Goal: Navigation & Orientation: Find specific page/section

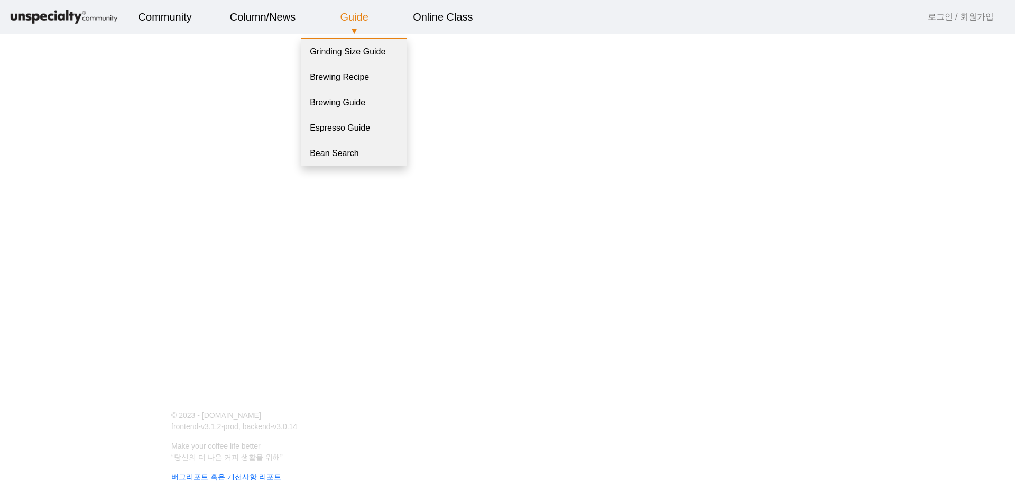
click at [363, 17] on link "Guide" at bounding box center [354, 17] width 45 height 29
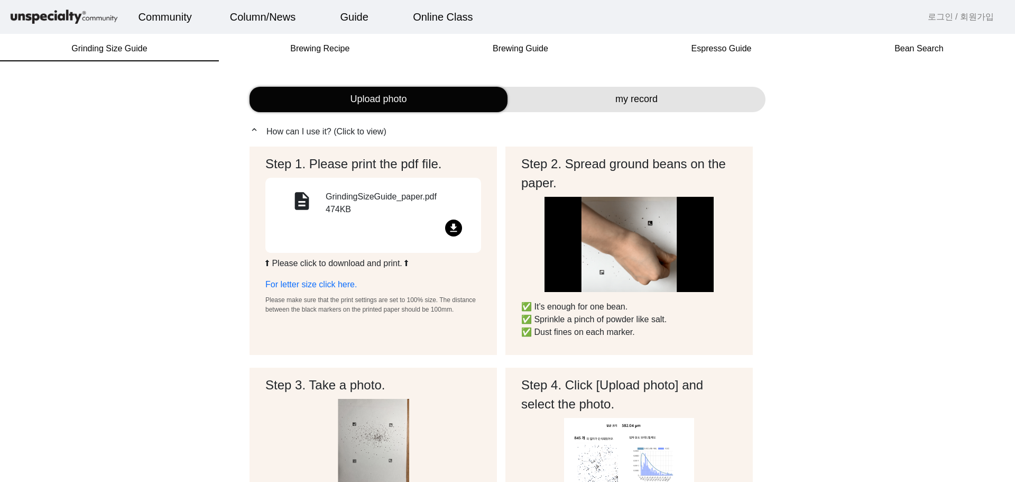
click at [439, 226] on div "file_download" at bounding box center [373, 229] width 190 height 21
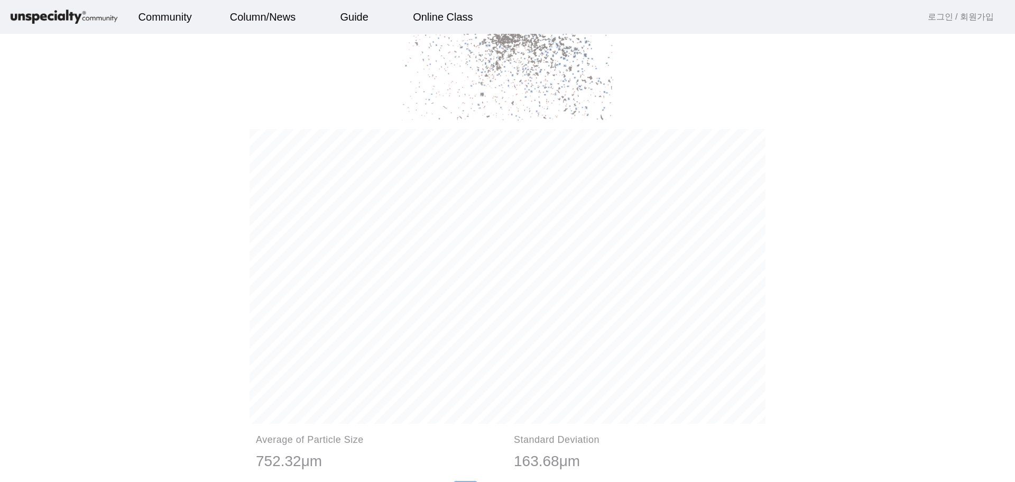
scroll to position [1057, 0]
